Goal: Task Accomplishment & Management: Manage account settings

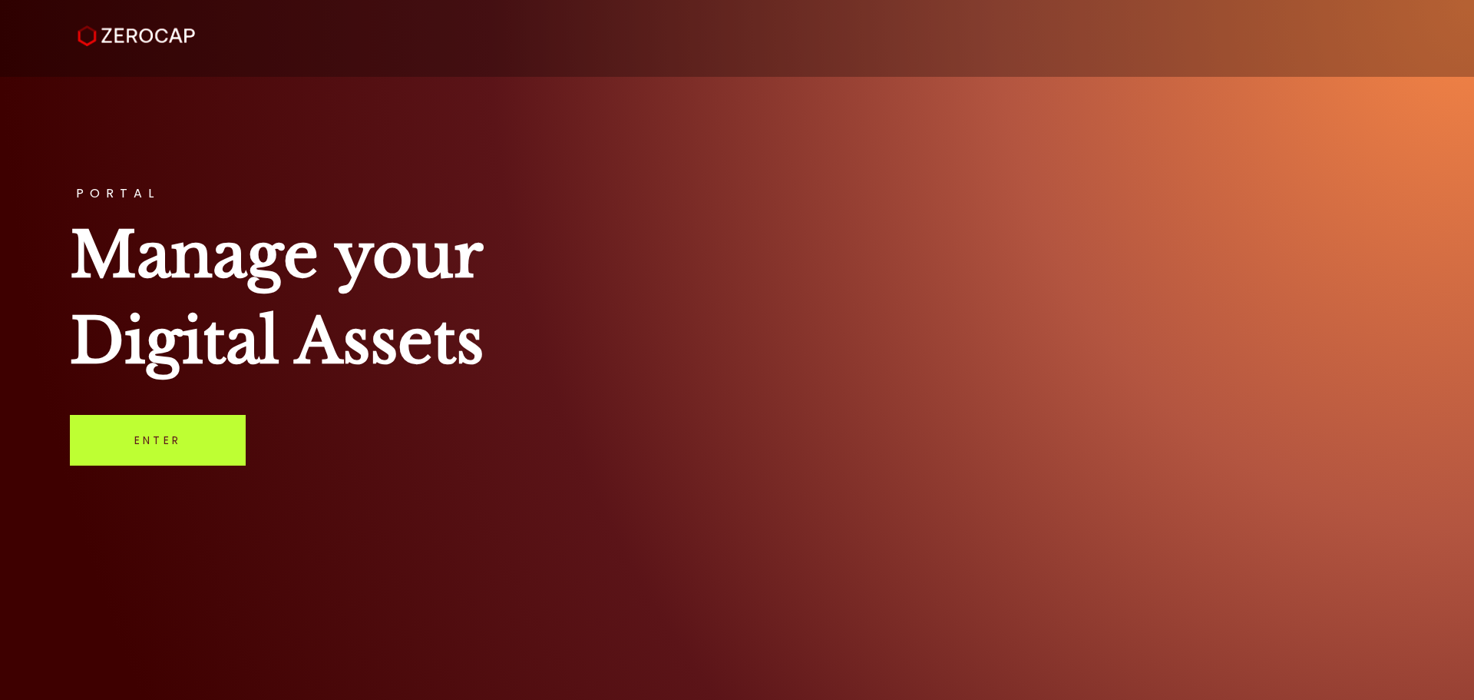
click at [172, 438] on link "Enter" at bounding box center [158, 440] width 176 height 51
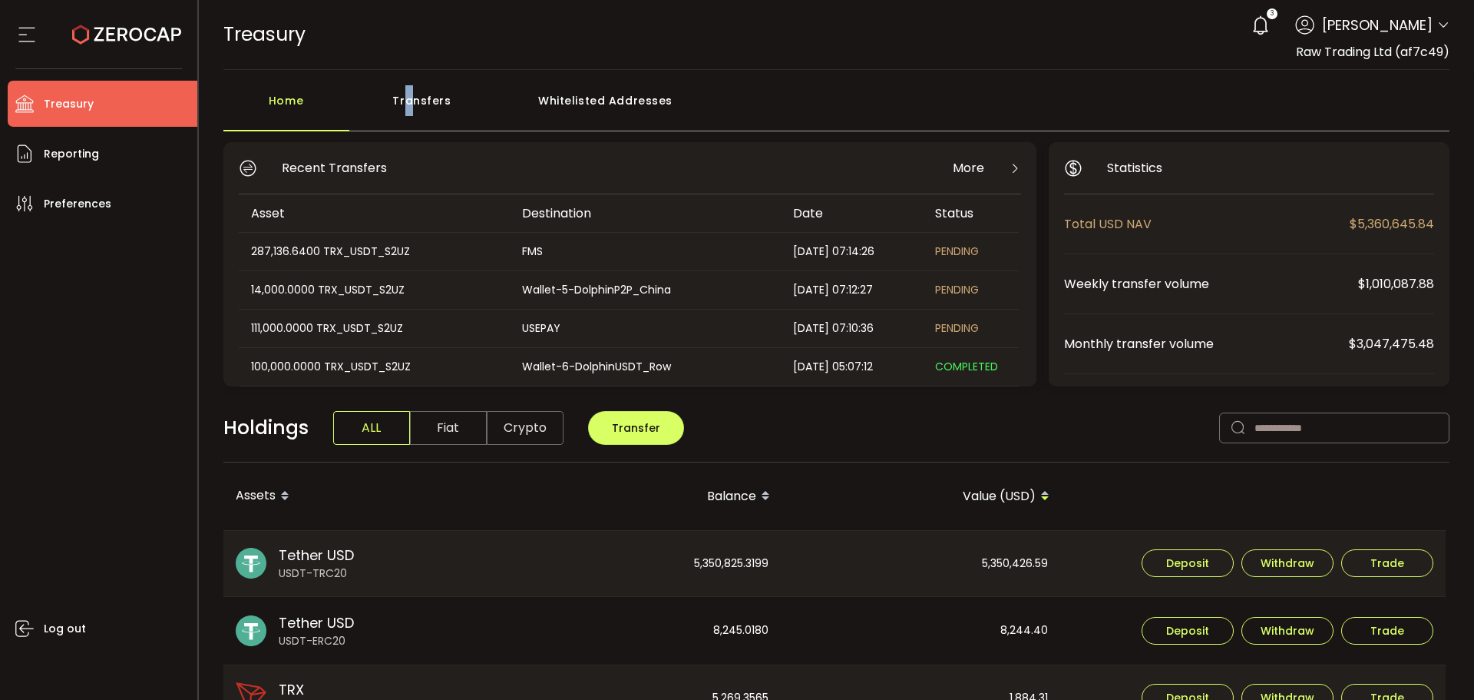
drag, startPoint x: 408, startPoint y: 102, endPoint x: 432, endPoint y: 141, distance: 44.8
click at [410, 103] on div "Transfers" at bounding box center [422, 108] width 146 height 46
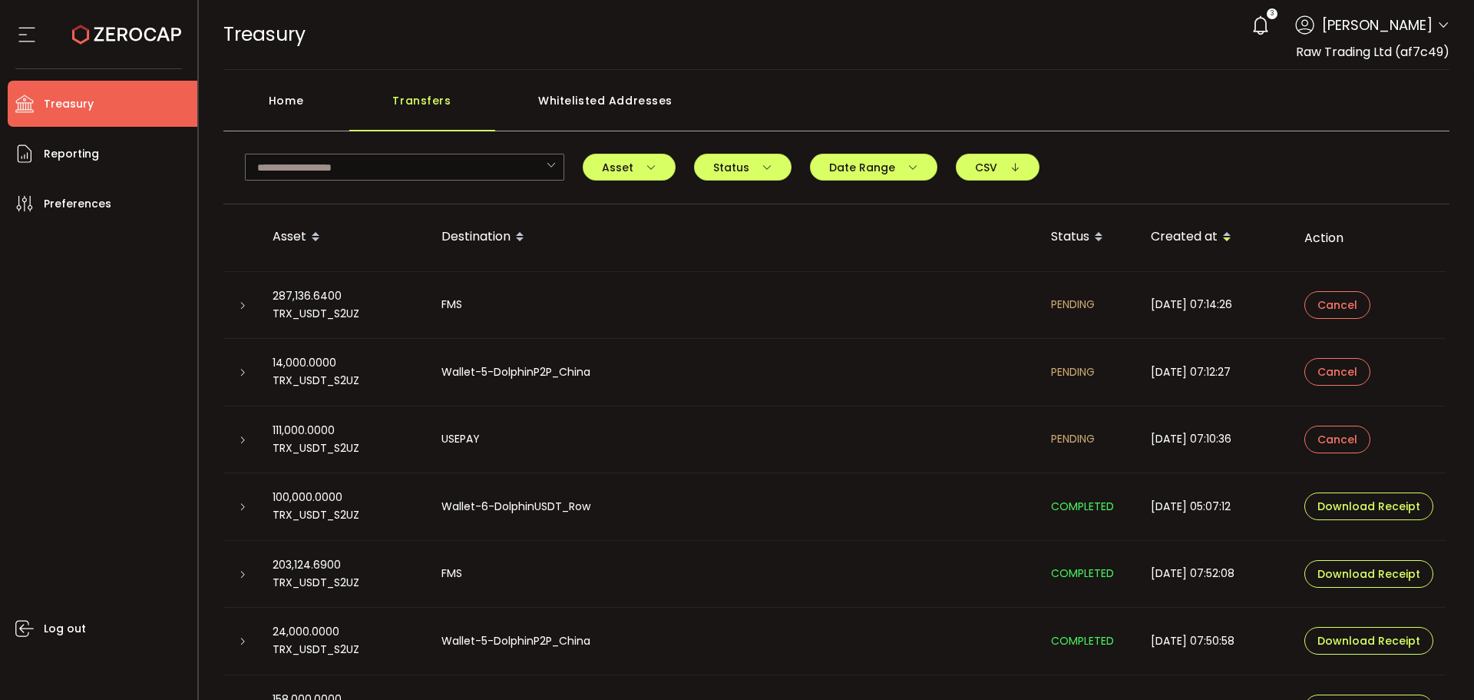
click at [230, 445] on td at bounding box center [241, 440] width 37 height 68
click at [232, 442] on div at bounding box center [241, 439] width 37 height 15
click at [238, 439] on icon at bounding box center [242, 439] width 9 height 9
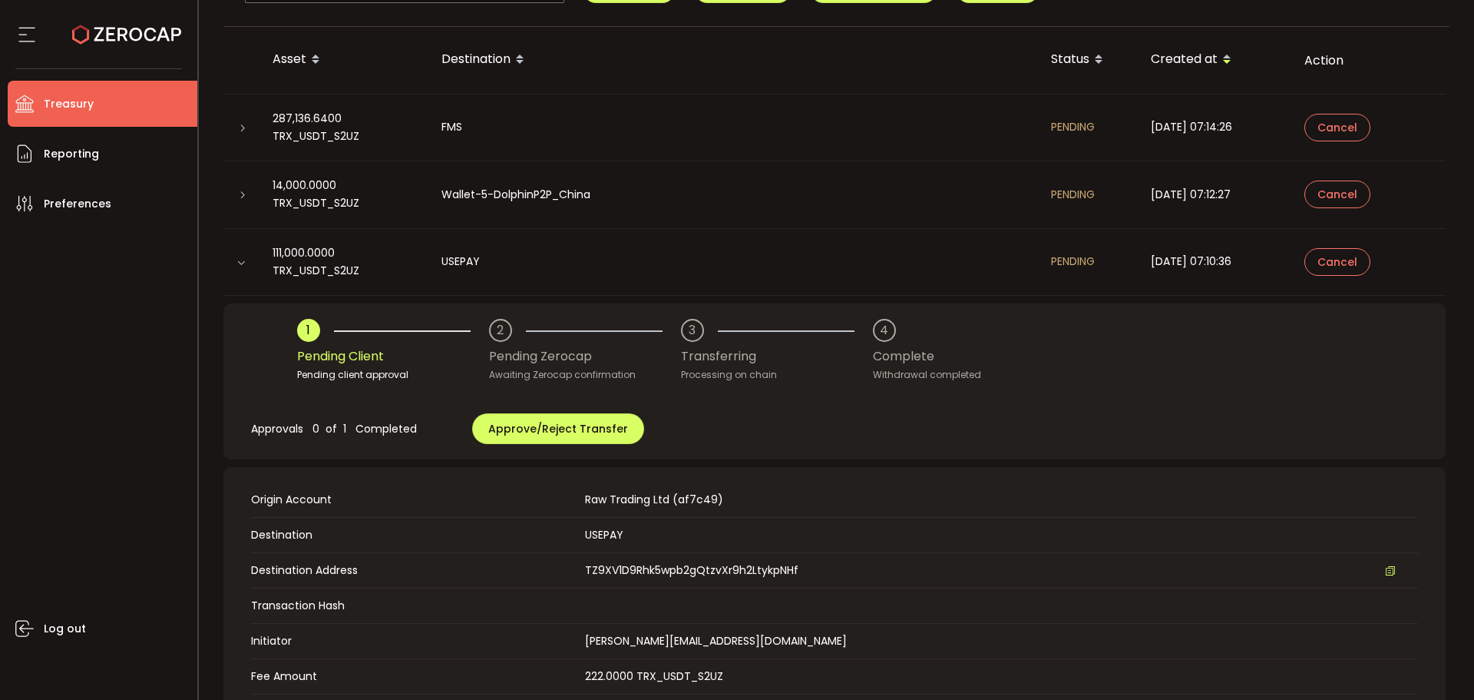
scroll to position [77, 0]
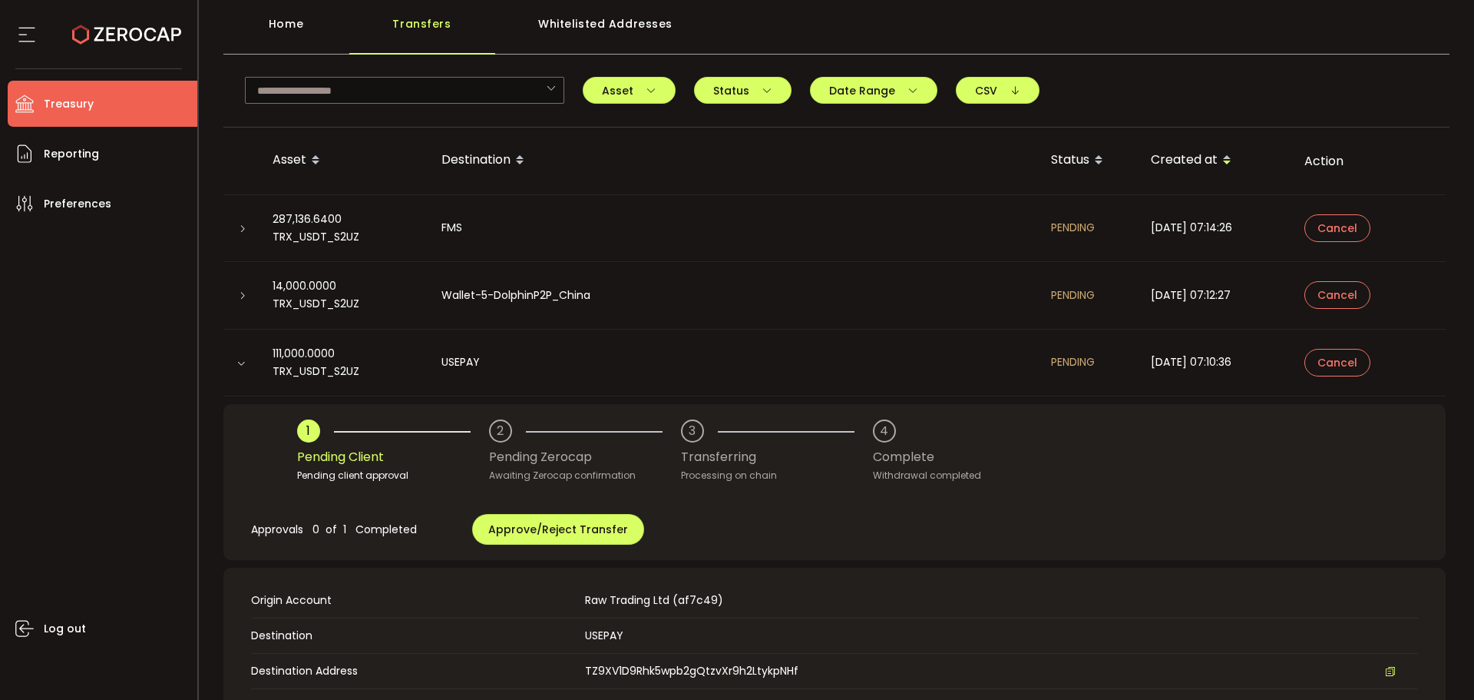
click at [239, 291] on icon at bounding box center [242, 295] width 9 height 9
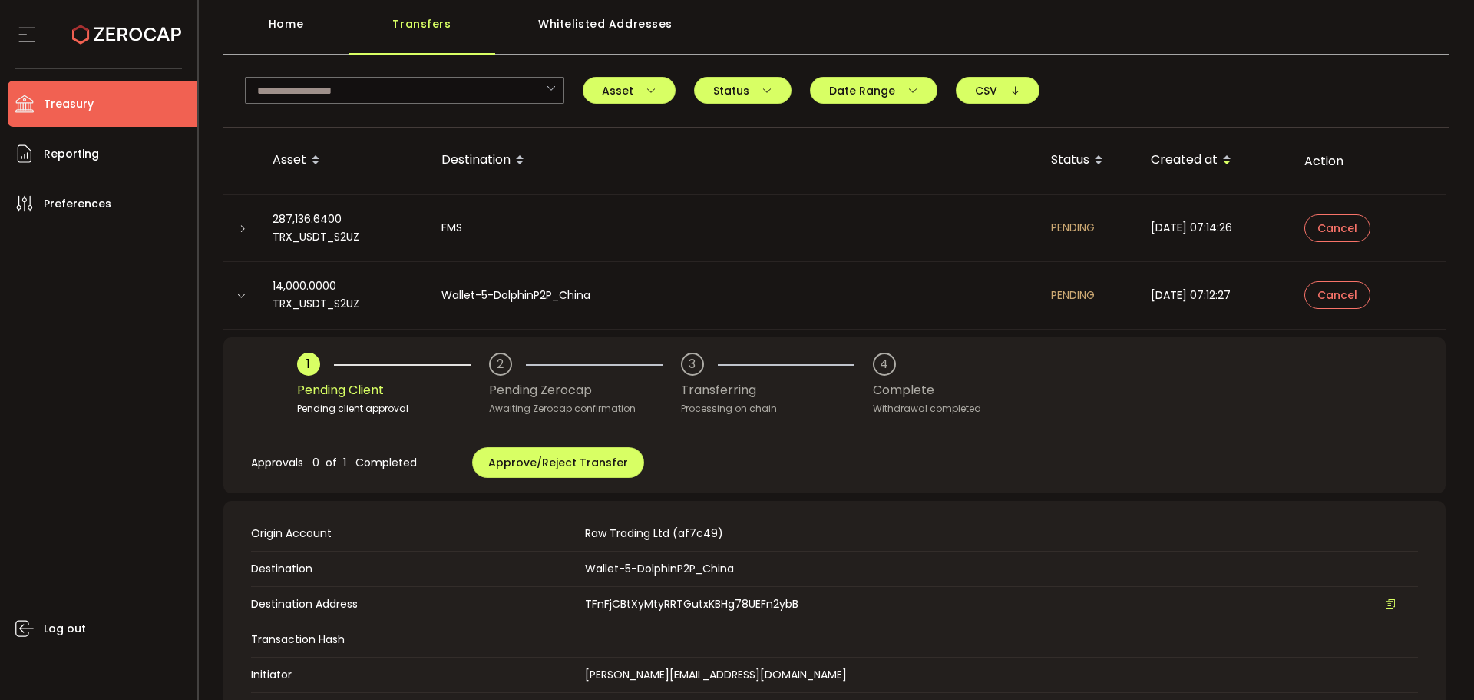
click at [248, 224] on div at bounding box center [241, 227] width 37 height 15
click at [234, 226] on div at bounding box center [241, 227] width 37 height 15
click at [240, 232] on icon at bounding box center [242, 228] width 9 height 9
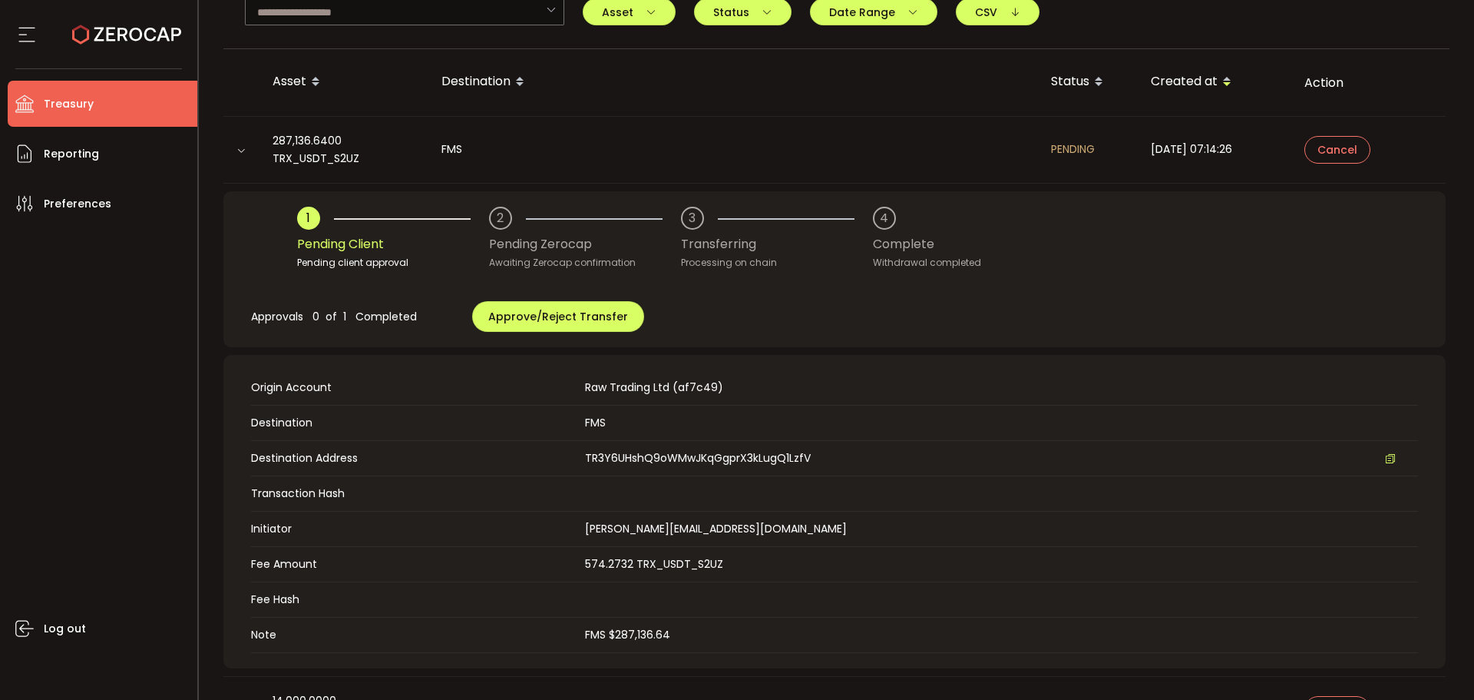
scroll to position [230, 0]
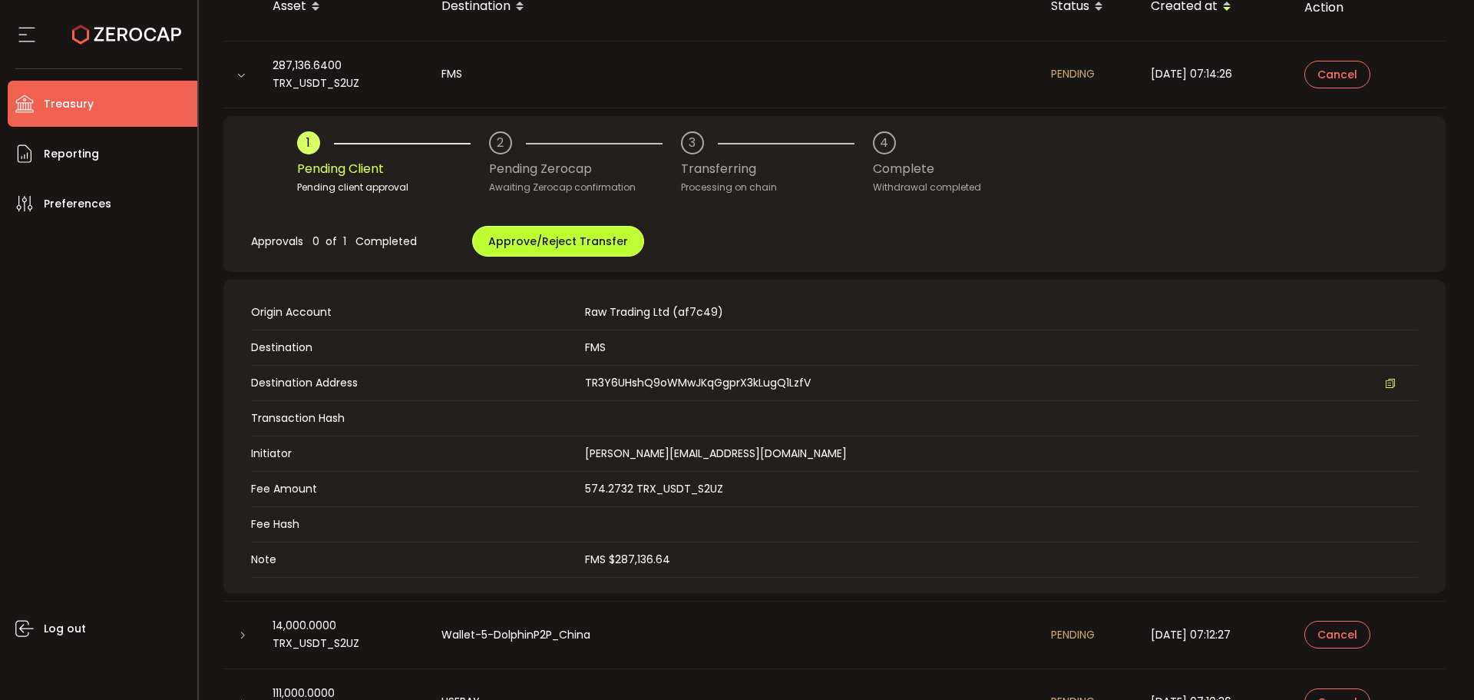
click at [514, 240] on span "Approve/Reject Transfer" at bounding box center [558, 240] width 140 height 15
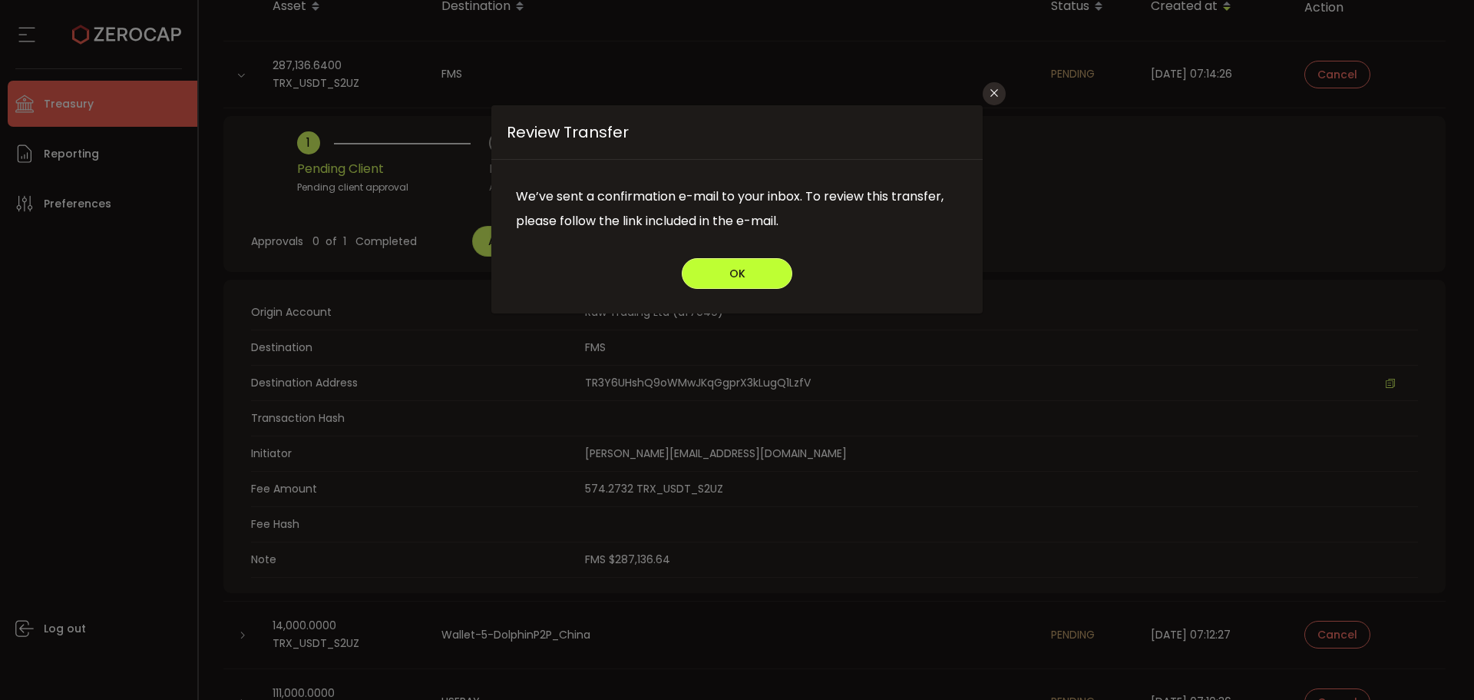
click at [743, 270] on span "OK" at bounding box center [737, 273] width 16 height 11
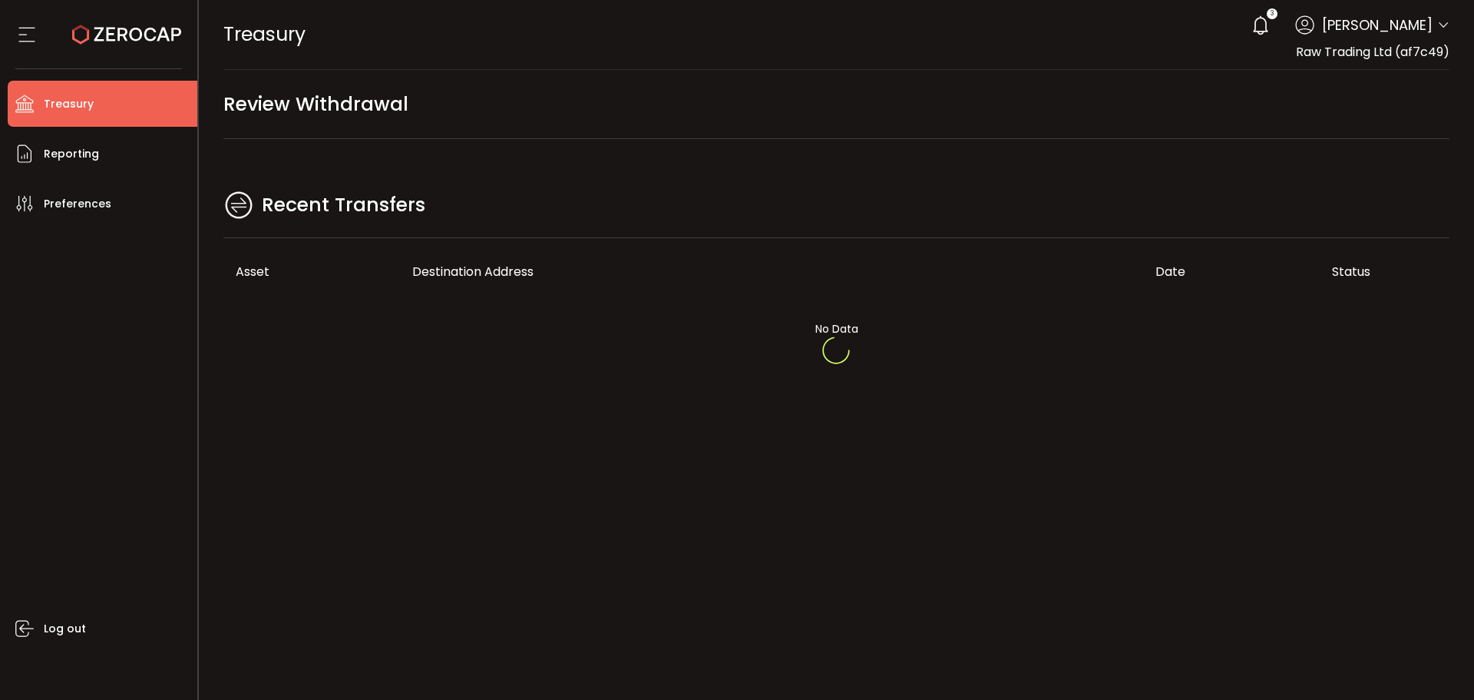
click at [591, 213] on div at bounding box center [837, 350] width 1276 height 700
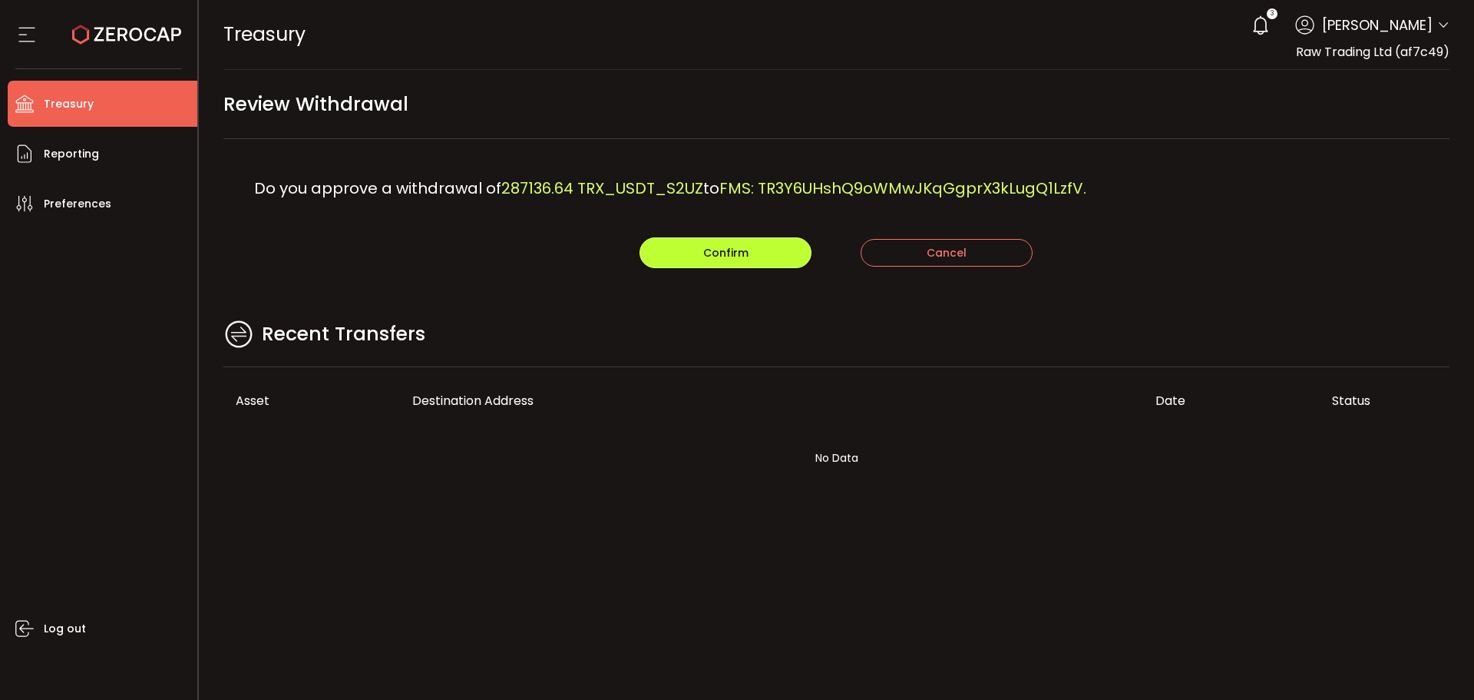
click at [705, 252] on span "Confirm" at bounding box center [725, 252] width 45 height 15
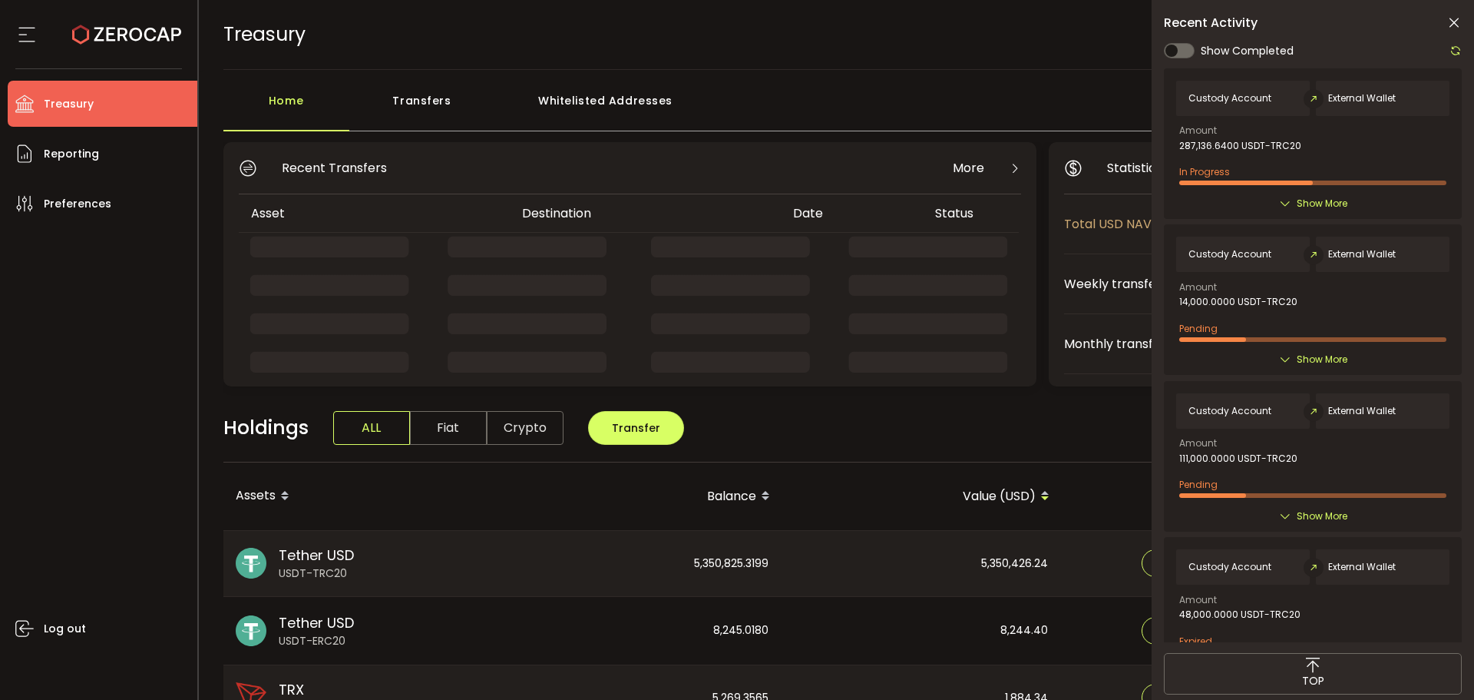
click at [1454, 24] on icon at bounding box center [1454, 22] width 15 height 15
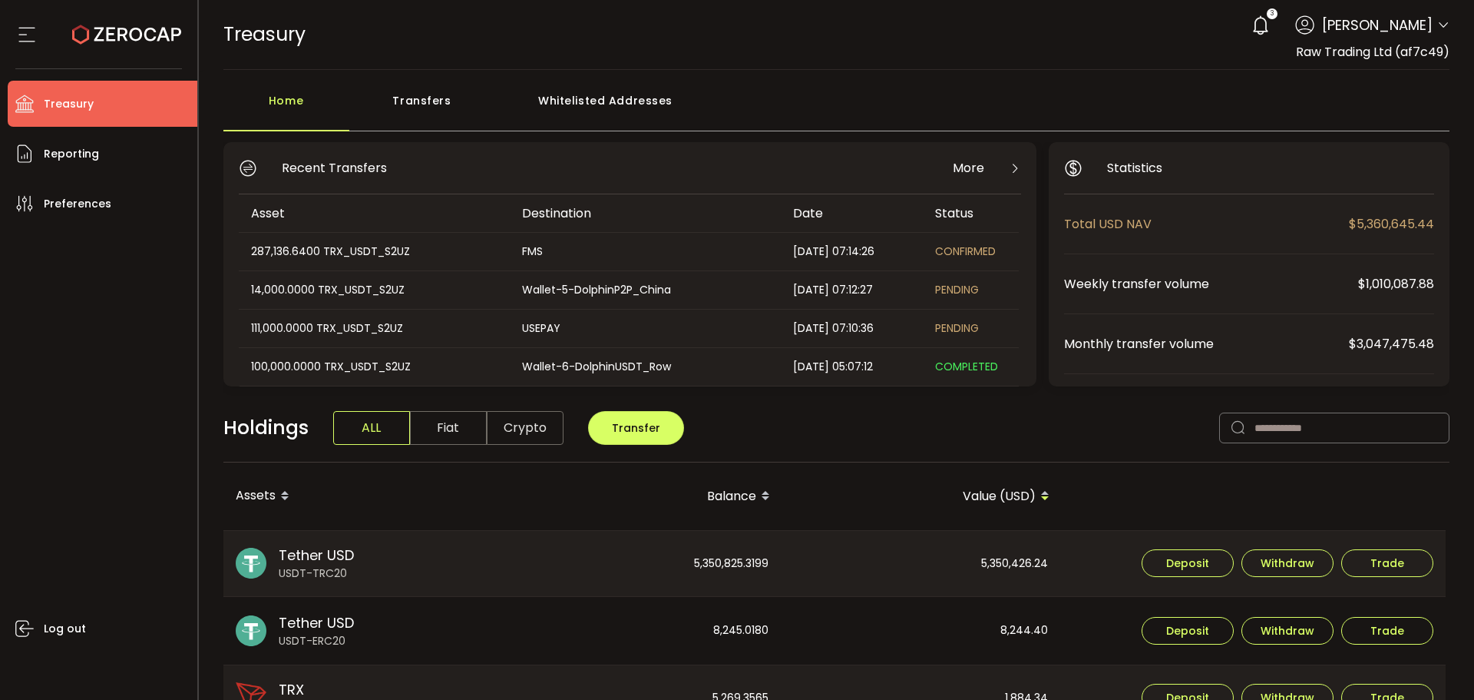
click at [428, 117] on div "Transfers" at bounding box center [422, 108] width 146 height 46
